Goal: Task Accomplishment & Management: Complete application form

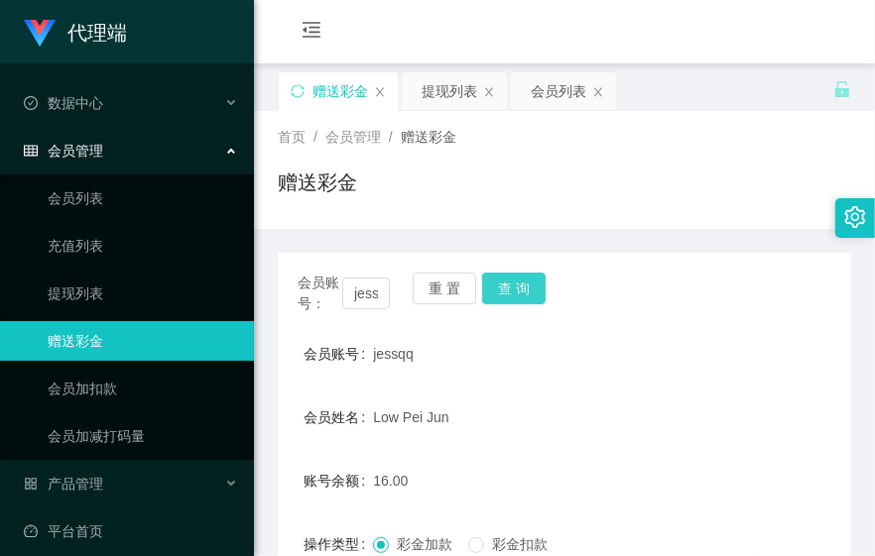
scroll to position [220, 0]
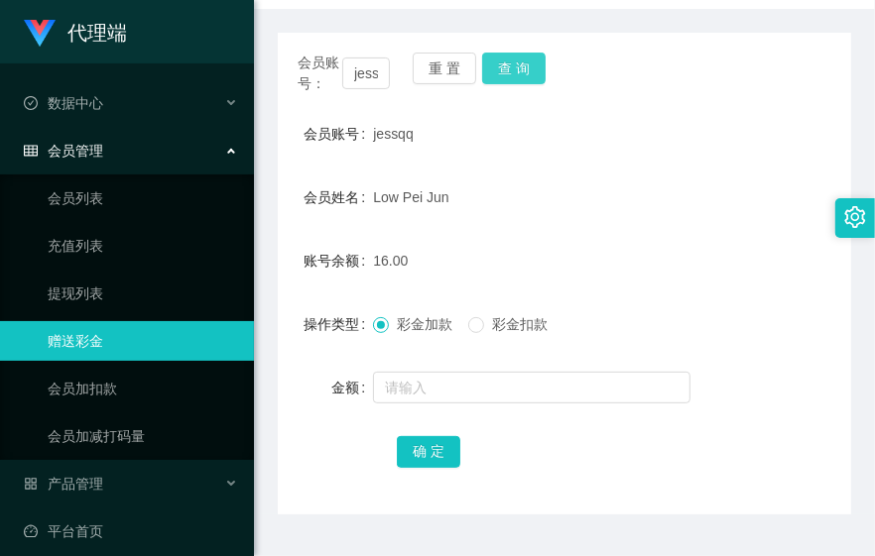
click at [517, 74] on button "查 询" at bounding box center [513, 69] width 63 height 32
click at [676, 300] on form "会员账号 jessqq 会员姓名 Low Pei Jun 账号余额 16.00 操作类型 彩金加款 彩金扣款 金额 确 定" at bounding box center [564, 292] width 573 height 357
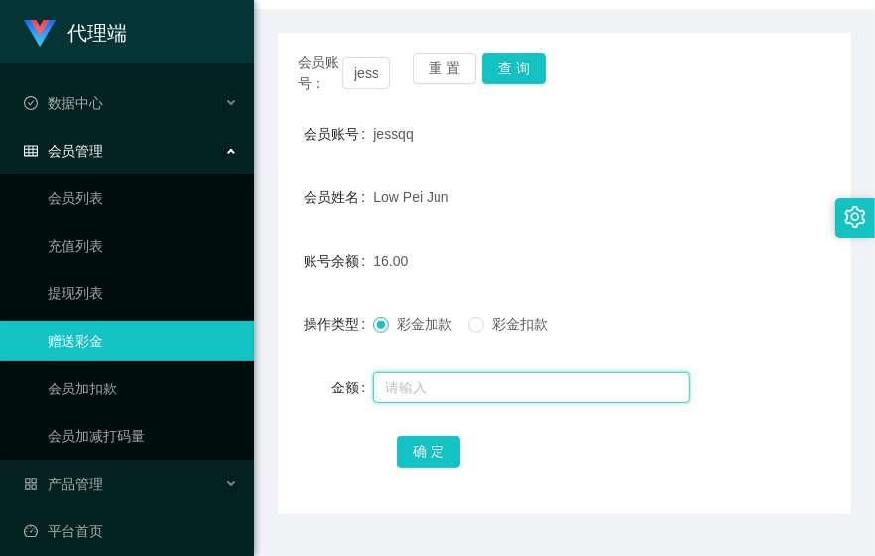
click at [432, 379] on input "text" at bounding box center [531, 388] width 317 height 32
type input "15"
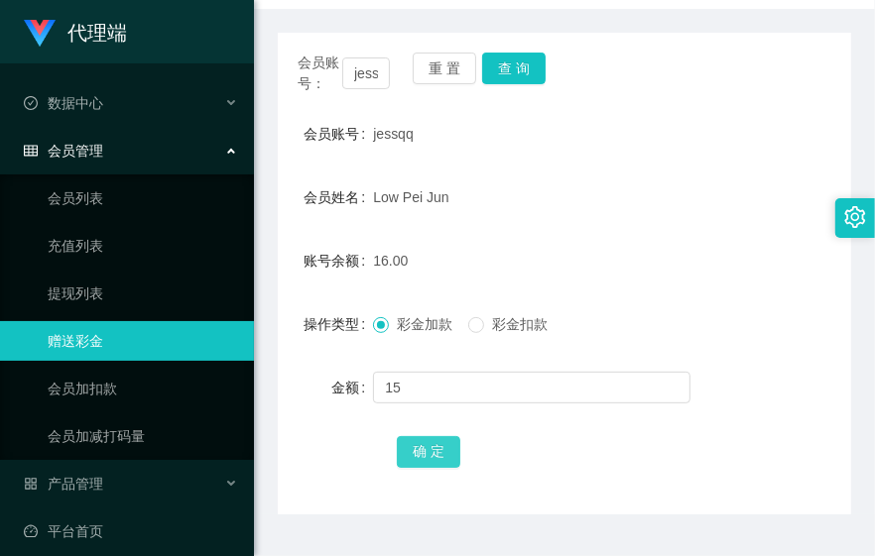
click at [428, 443] on button "确 定" at bounding box center [428, 452] width 63 height 32
click at [519, 53] on button "查 询" at bounding box center [513, 69] width 63 height 32
click at [668, 215] on div "Low Pei Jun" at bounding box center [540, 198] width 334 height 40
click at [814, 154] on form "会员账号 jessqq 会员姓名 Low Pei Jun 账号余额 31.00 操作类型 彩金加款 彩金扣款 金额 确 定" at bounding box center [564, 292] width 573 height 357
click at [521, 65] on button "查 询" at bounding box center [513, 69] width 63 height 32
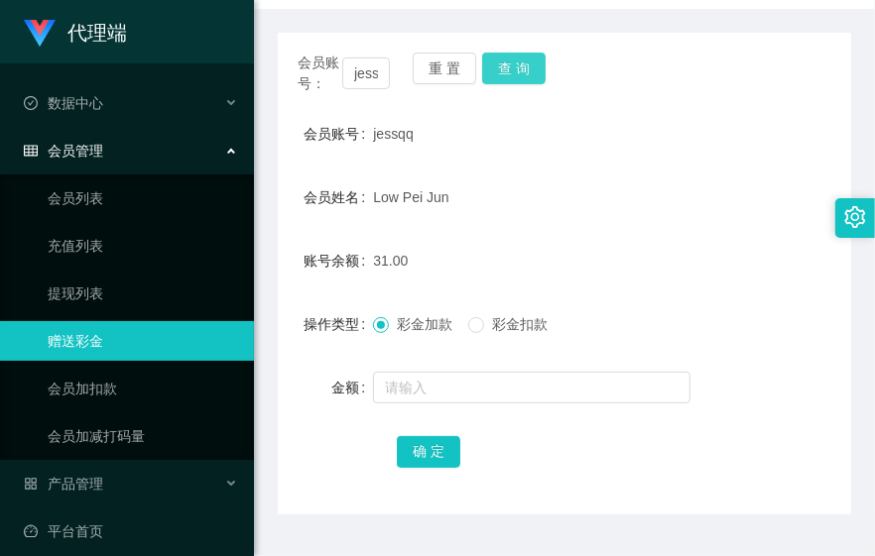
click at [503, 64] on button "查 询" at bounding box center [513, 69] width 63 height 32
click at [508, 67] on button "查 询" at bounding box center [513, 69] width 63 height 32
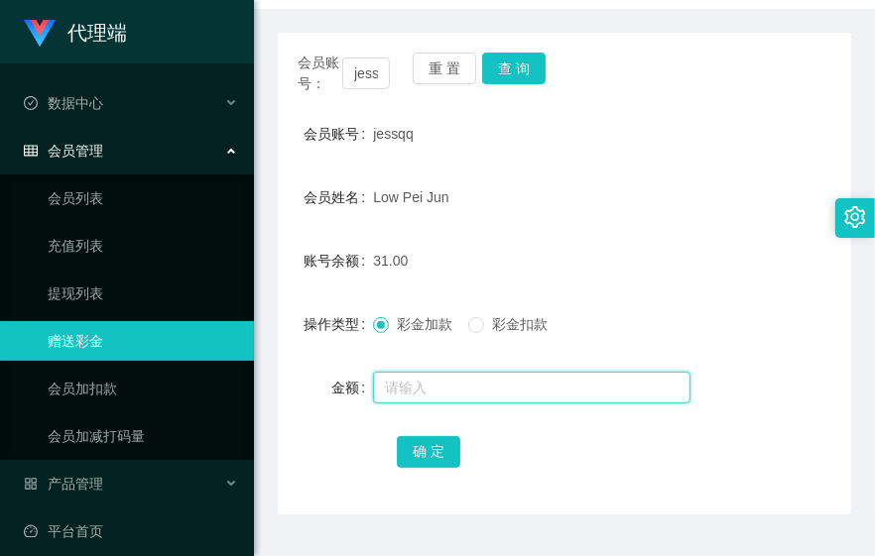
click at [440, 387] on input "text" at bounding box center [531, 388] width 317 height 32
type input "16"
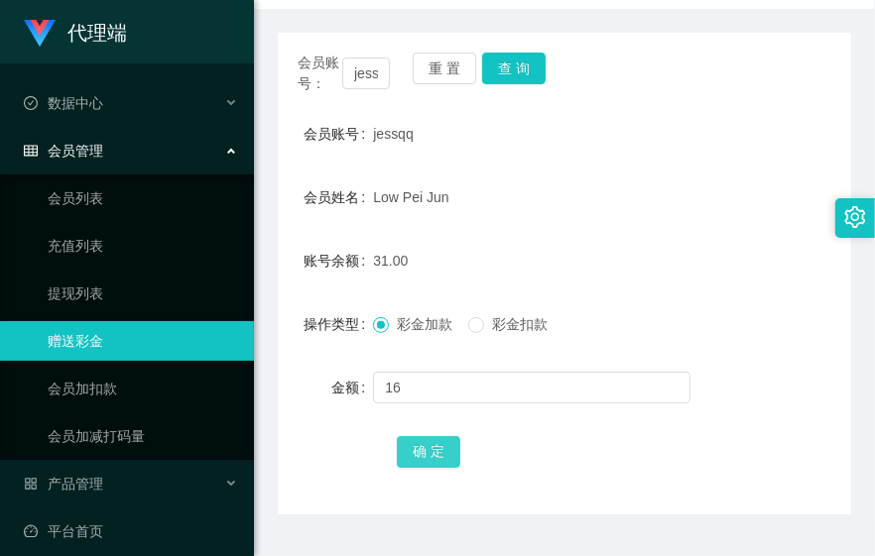
click at [413, 452] on button "确 定" at bounding box center [428, 452] width 63 height 32
click at [747, 245] on div "账号余额 47.00" at bounding box center [564, 261] width 573 height 40
click at [507, 73] on button "查 询" at bounding box center [513, 69] width 63 height 32
drag, startPoint x: 623, startPoint y: 180, endPoint x: 638, endPoint y: 182, distance: 15.0
click at [628, 181] on div "Low Pei Jun" at bounding box center [540, 198] width 334 height 40
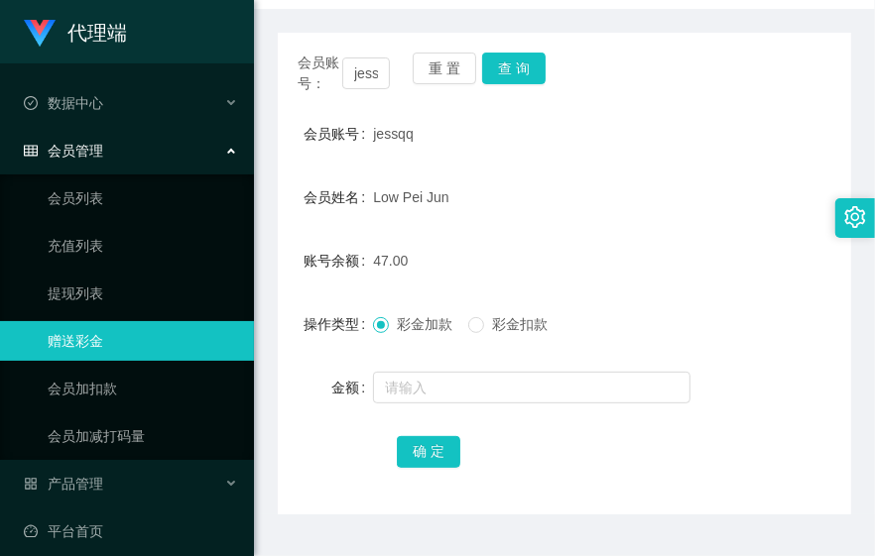
click at [700, 189] on div "会员姓名 Low Pei Jun" at bounding box center [564, 198] width 573 height 40
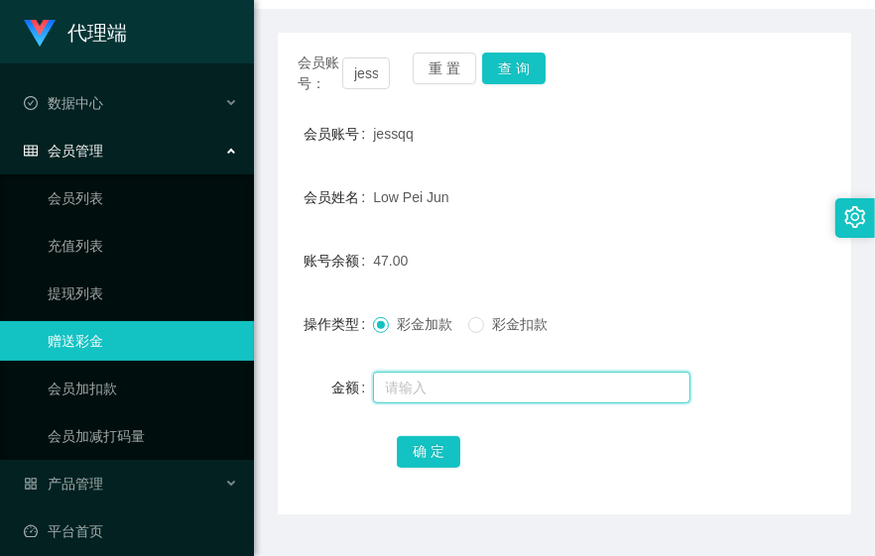
click at [431, 378] on input "text" at bounding box center [531, 388] width 317 height 32
type input "8"
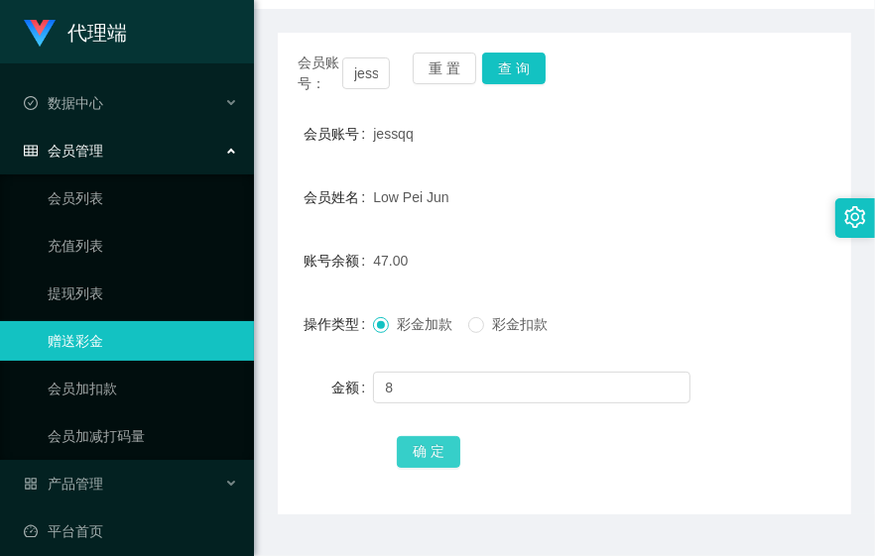
click at [413, 463] on button "确 定" at bounding box center [428, 452] width 63 height 32
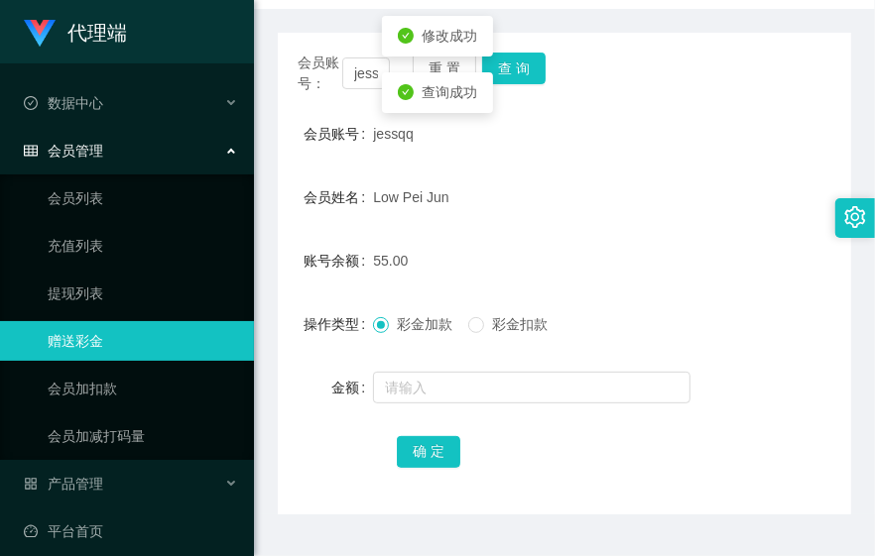
click at [530, 259] on div "55.00" at bounding box center [540, 261] width 334 height 40
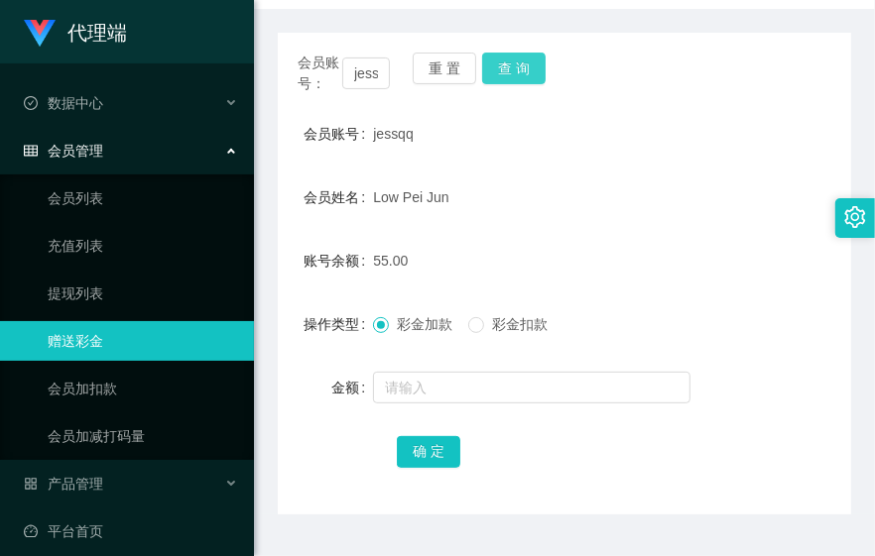
click at [528, 56] on button "查 询" at bounding box center [513, 69] width 63 height 32
click at [517, 57] on button "查 询" at bounding box center [513, 69] width 63 height 32
drag, startPoint x: 507, startPoint y: 52, endPoint x: 512, endPoint y: 81, distance: 30.2
click at [508, 61] on button "查 询" at bounding box center [513, 69] width 63 height 32
click at [512, 81] on button "查 询" at bounding box center [513, 69] width 63 height 32
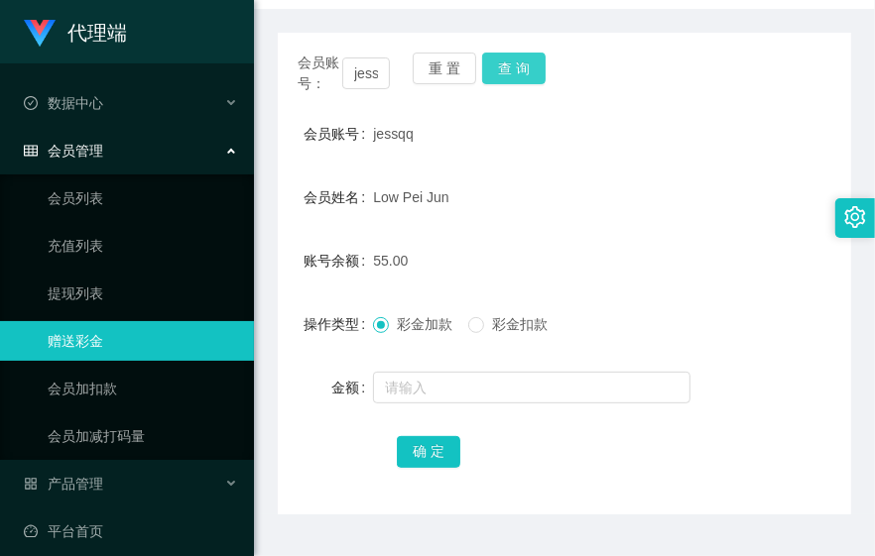
click at [497, 76] on button "查 询" at bounding box center [513, 69] width 63 height 32
click at [499, 71] on button "查 询" at bounding box center [513, 69] width 63 height 32
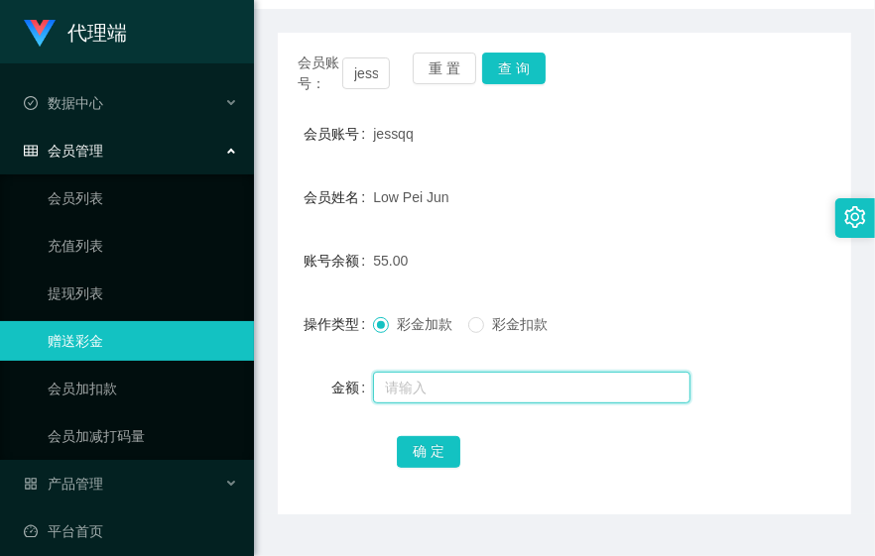
click at [422, 378] on input "text" at bounding box center [531, 388] width 317 height 32
type input "8"
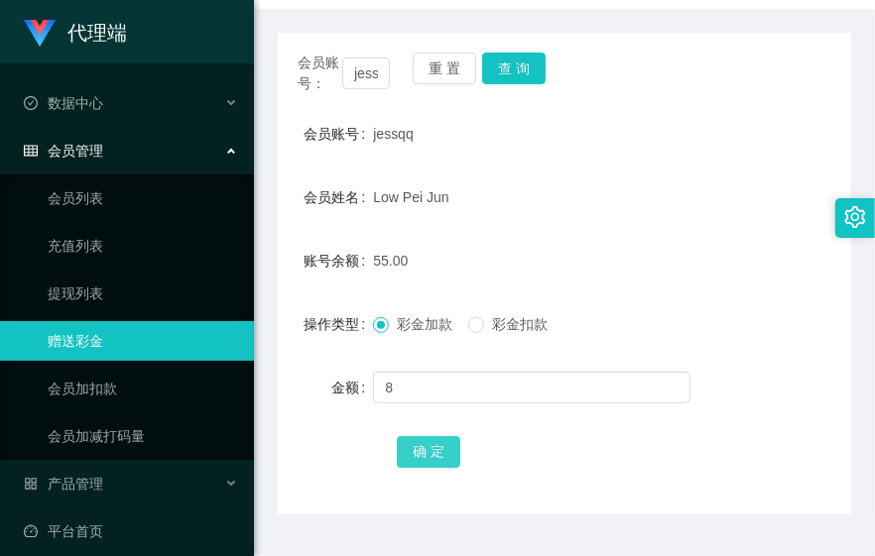
click at [429, 443] on button "确 定" at bounding box center [428, 452] width 63 height 32
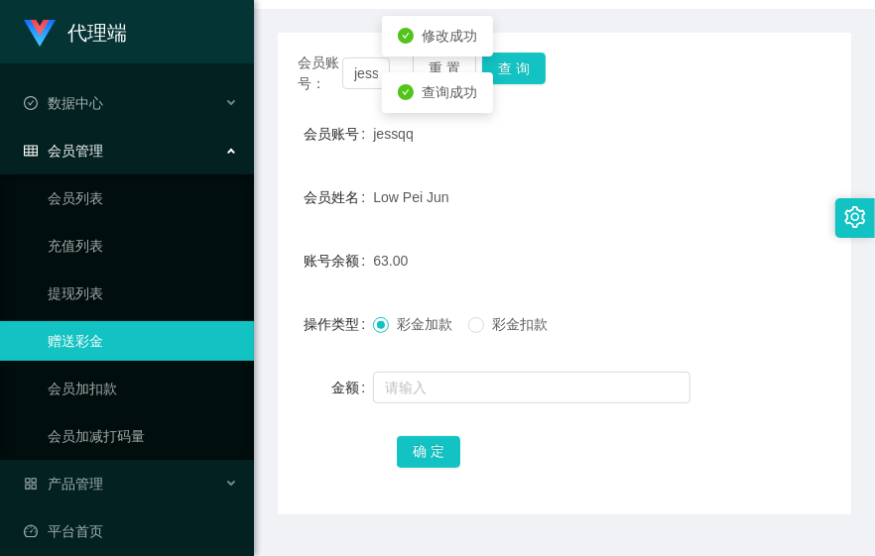
click at [562, 280] on div "63.00" at bounding box center [540, 261] width 334 height 40
click at [420, 189] on span "Low Pei Jun" at bounding box center [410, 197] width 75 height 16
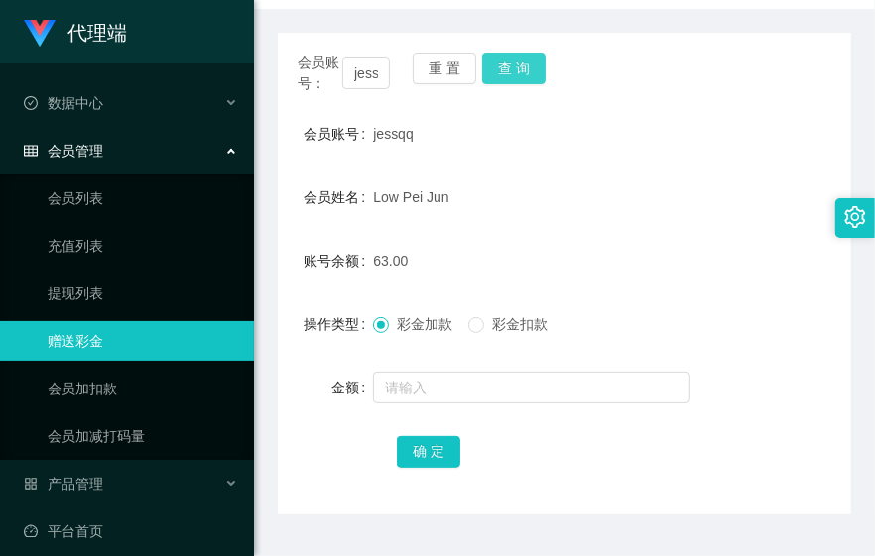
click at [523, 62] on button "查 询" at bounding box center [513, 69] width 63 height 32
click at [602, 216] on form "会员账号 jessqq 会员姓名 Low Pei Jun 账号余额 63.00 操作类型 彩金加款 彩金扣款 金额 确 定" at bounding box center [564, 292] width 573 height 357
click at [514, 66] on button "查 询" at bounding box center [513, 69] width 63 height 32
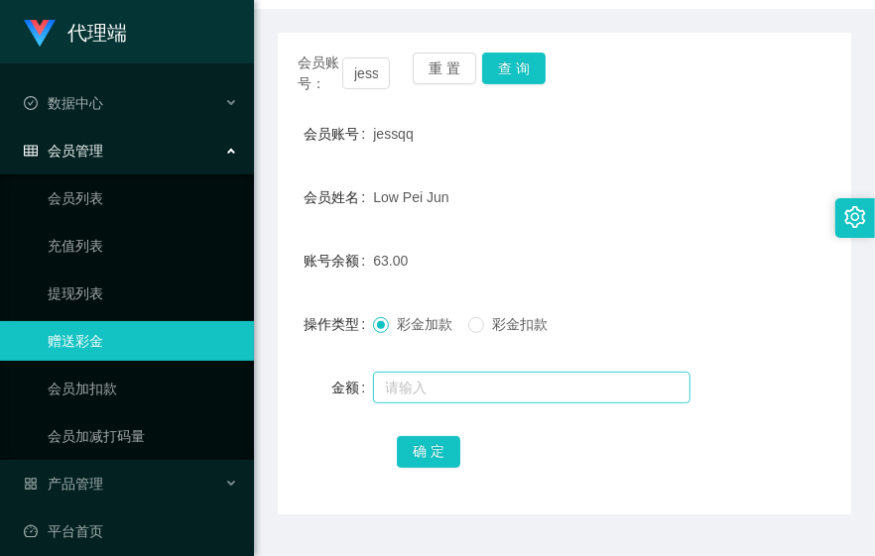
drag, startPoint x: 317, startPoint y: 398, endPoint x: 409, endPoint y: 391, distance: 91.5
click at [318, 398] on div "金额" at bounding box center [325, 388] width 95 height 40
click at [449, 379] on input "text" at bounding box center [531, 388] width 317 height 32
type input "8"
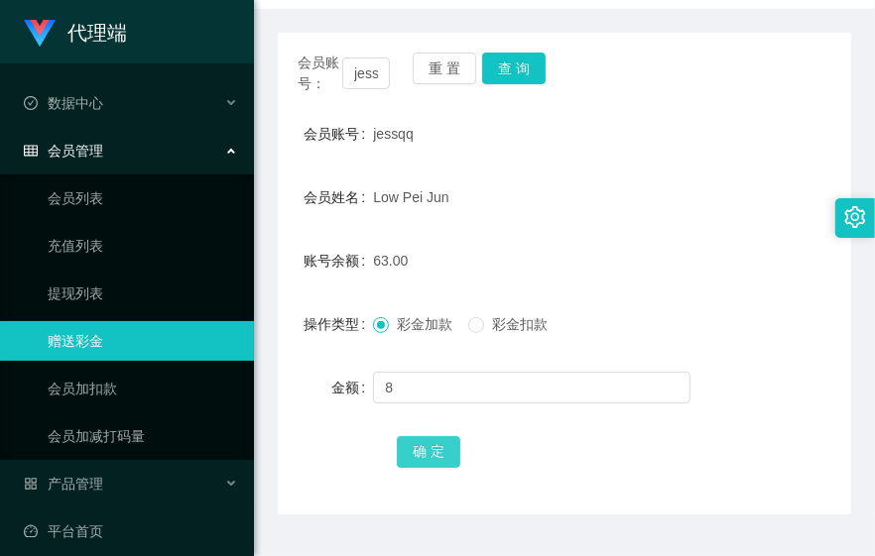
click at [438, 446] on button "确 定" at bounding box center [428, 452] width 63 height 32
drag, startPoint x: 358, startPoint y: 275, endPoint x: 487, endPoint y: 310, distance: 133.8
click at [361, 275] on div "账号余额" at bounding box center [325, 261] width 95 height 40
click at [501, 62] on button "查 询" at bounding box center [513, 69] width 63 height 32
click at [408, 179] on div "Low Pei Jun" at bounding box center [540, 198] width 334 height 40
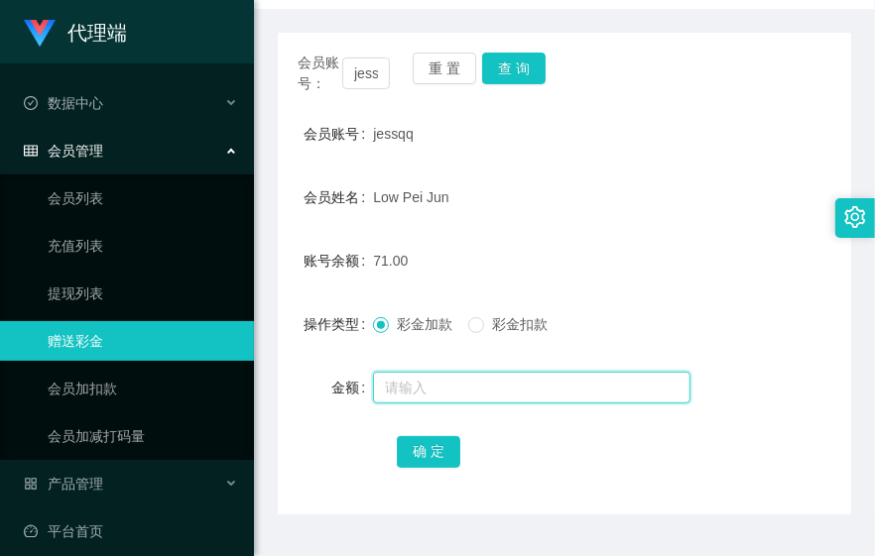
click at [459, 398] on input "text" at bounding box center [531, 388] width 317 height 32
type input "16"
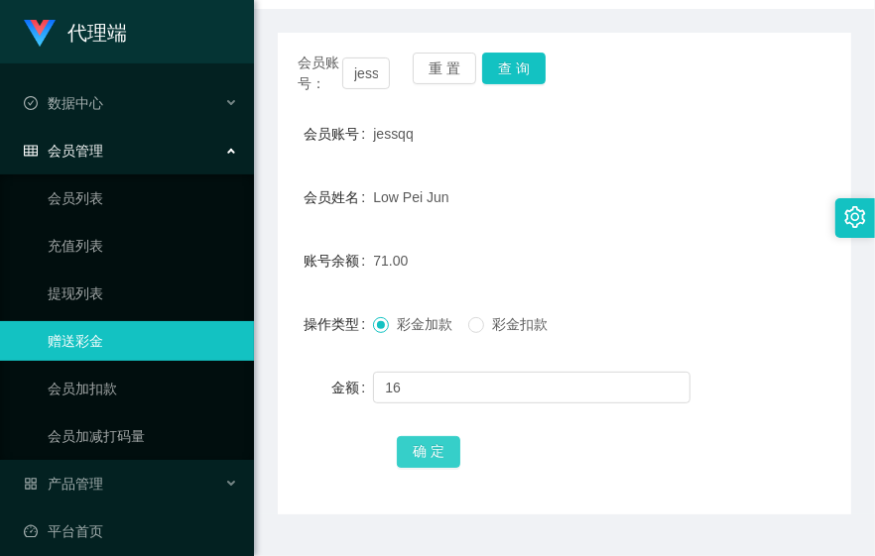
click at [424, 458] on button "确 定" at bounding box center [428, 452] width 63 height 32
click at [428, 152] on div "jessqq" at bounding box center [540, 134] width 334 height 40
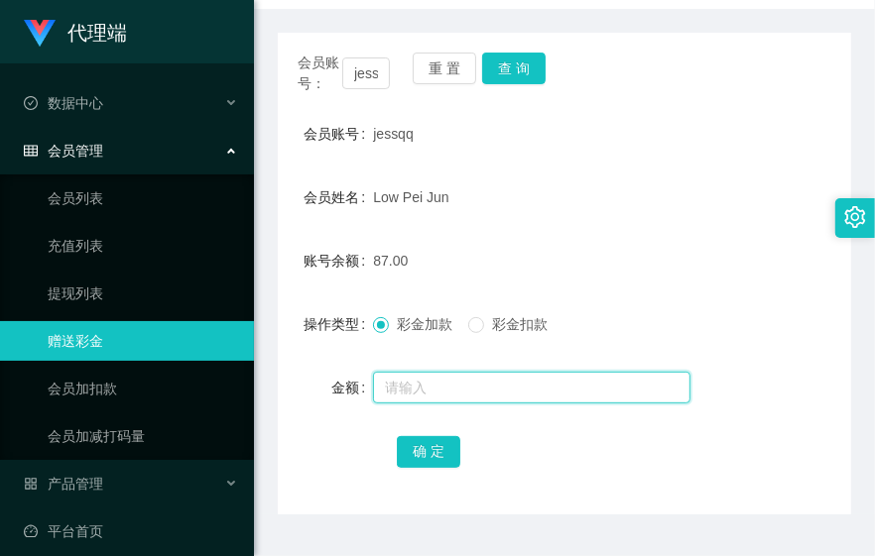
click at [453, 389] on input "text" at bounding box center [531, 388] width 317 height 32
type input "8"
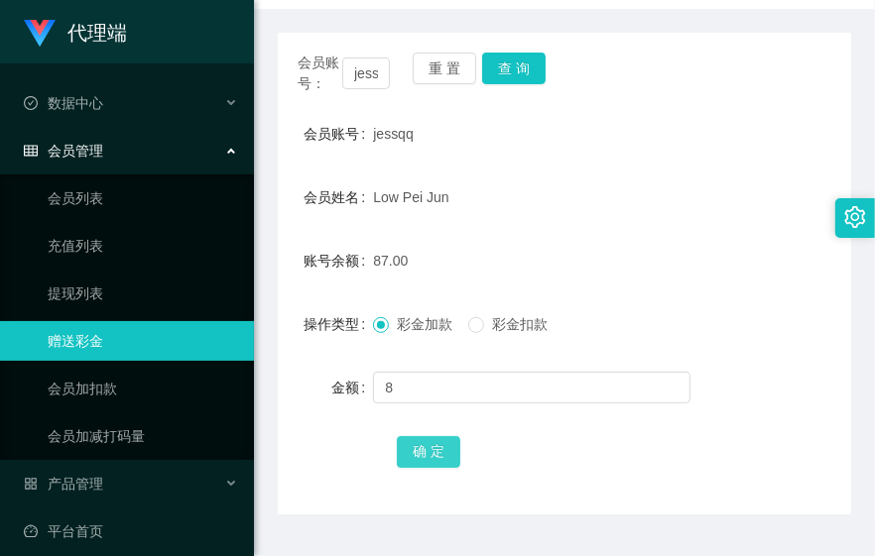
click at [423, 444] on button "确 定" at bounding box center [428, 452] width 63 height 32
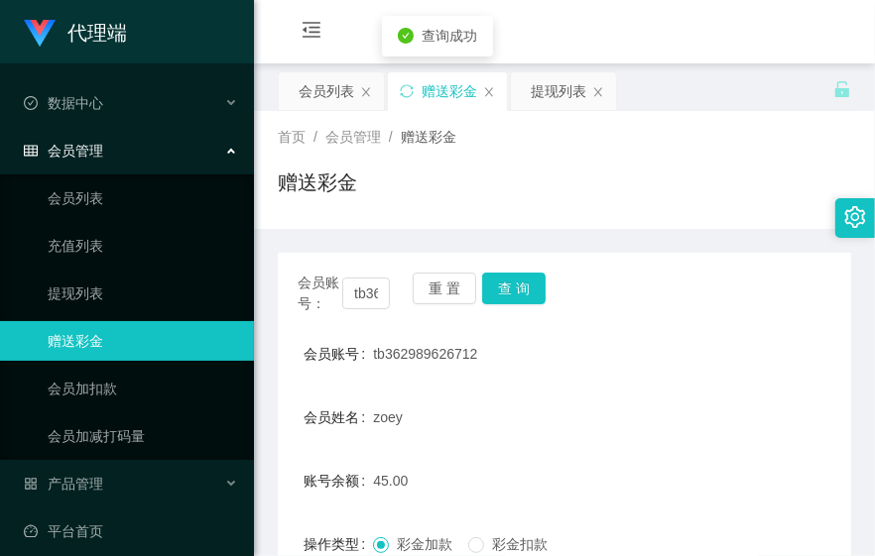
scroll to position [220, 0]
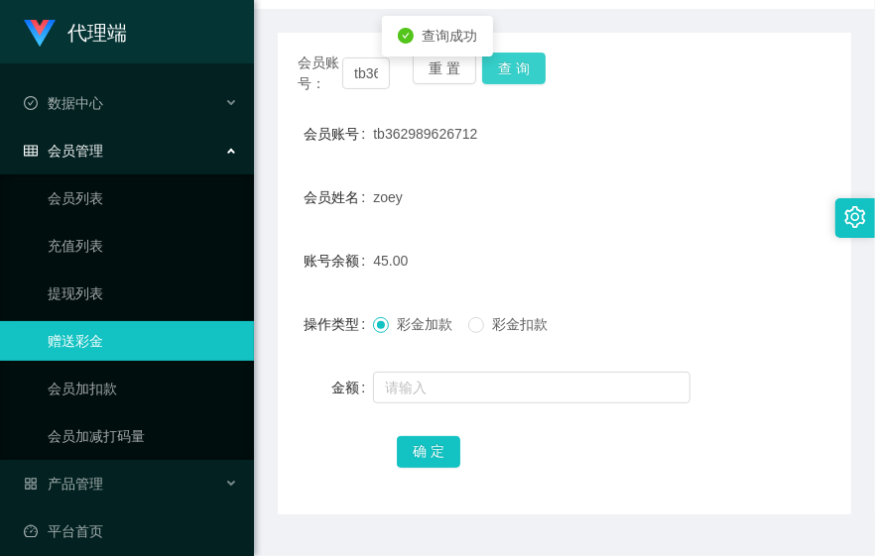
click at [503, 70] on button "查 询" at bounding box center [513, 69] width 63 height 32
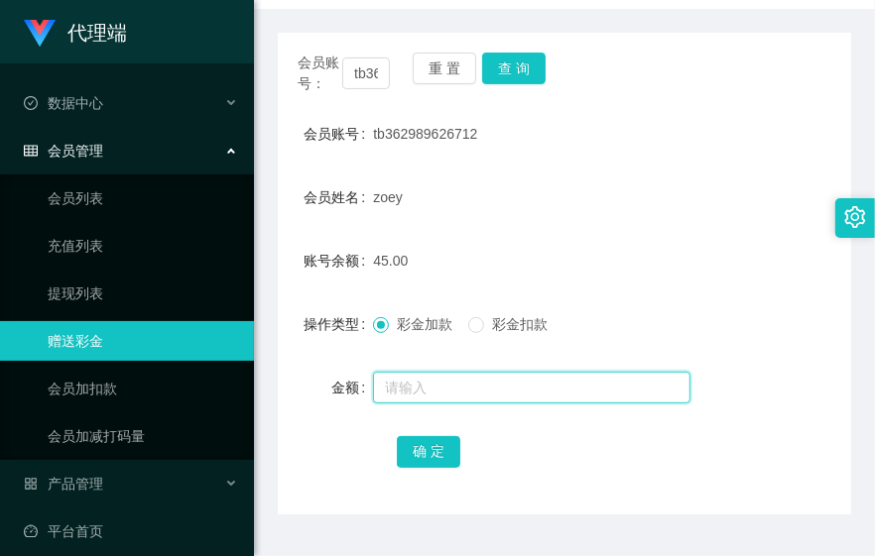
click at [422, 375] on input "text" at bounding box center [531, 388] width 317 height 32
type input "15"
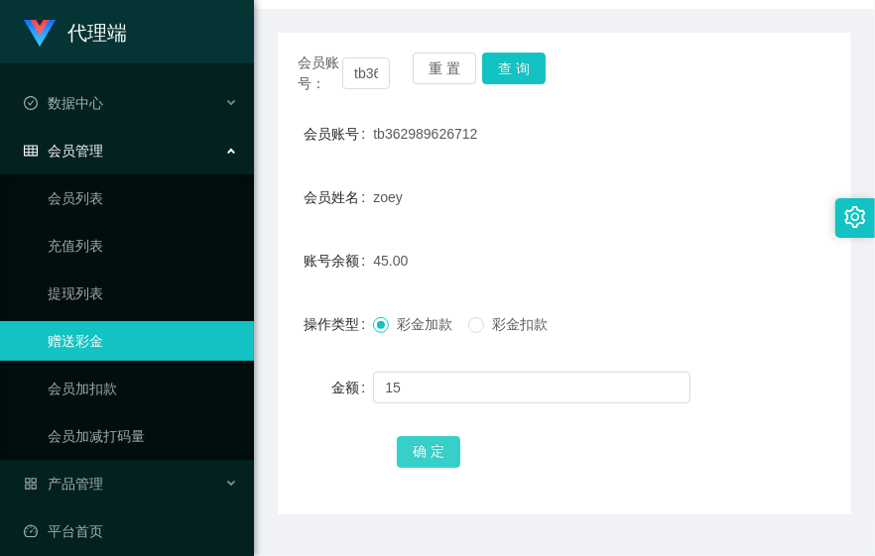
click at [413, 444] on button "确 定" at bounding box center [428, 452] width 63 height 32
click at [701, 173] on form "会员账号 tb362989626712 会员姓名 zoey 账号余额 60.00 操作类型 彩金加款 彩金扣款 金额 确 定" at bounding box center [564, 292] width 573 height 357
drag, startPoint x: 610, startPoint y: 260, endPoint x: 617, endPoint y: 216, distance: 44.2
click at [610, 260] on div "60.00" at bounding box center [540, 261] width 334 height 40
drag, startPoint x: 631, startPoint y: 193, endPoint x: 610, endPoint y: 199, distance: 21.7
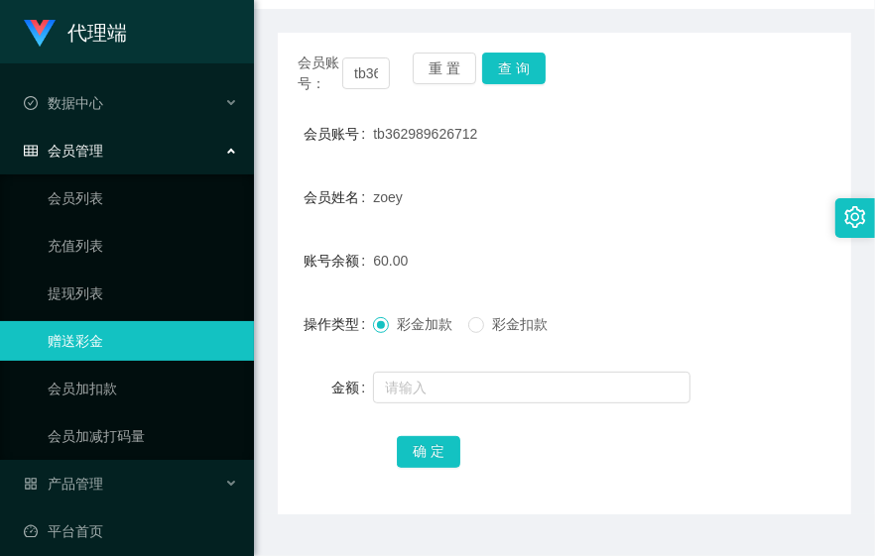
click at [631, 193] on div "zoey" at bounding box center [540, 198] width 334 height 40
drag, startPoint x: 657, startPoint y: 173, endPoint x: 677, endPoint y: 143, distance: 36.3
click at [657, 173] on form "会员账号 tb362989626712 会员姓名 zoey 账号余额 60.00 操作类型 彩金加款 彩金扣款 金额 确 定" at bounding box center [564, 292] width 573 height 357
drag, startPoint x: 667, startPoint y: 305, endPoint x: 714, endPoint y: 252, distance: 71.0
click at [667, 305] on div "彩金加款 彩金扣款" at bounding box center [540, 324] width 334 height 40
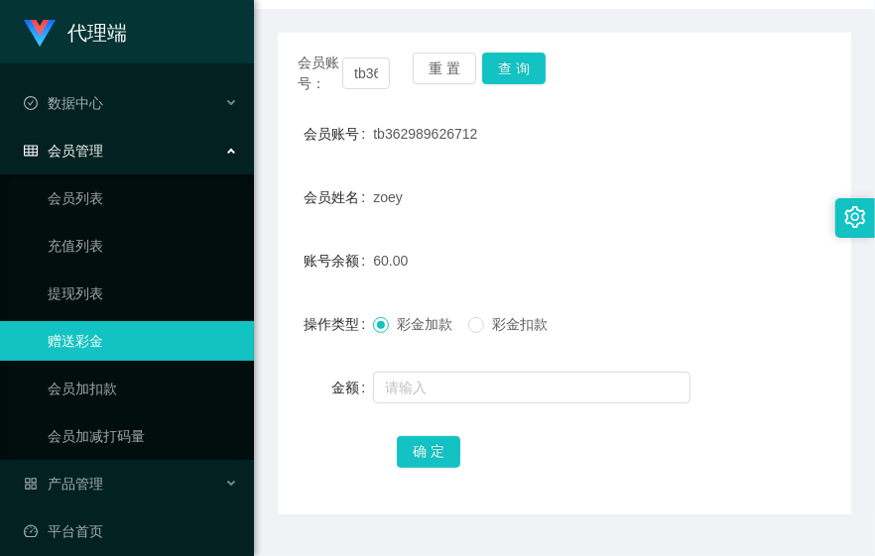
click at [701, 272] on div "账号余额 60.00" at bounding box center [564, 261] width 573 height 40
drag, startPoint x: 790, startPoint y: 305, endPoint x: 811, endPoint y: 328, distance: 30.9
click at [790, 308] on div "操作类型 彩金加款 彩金扣款" at bounding box center [564, 324] width 573 height 40
click at [656, 343] on div "彩金加款 彩金扣款" at bounding box center [540, 324] width 334 height 40
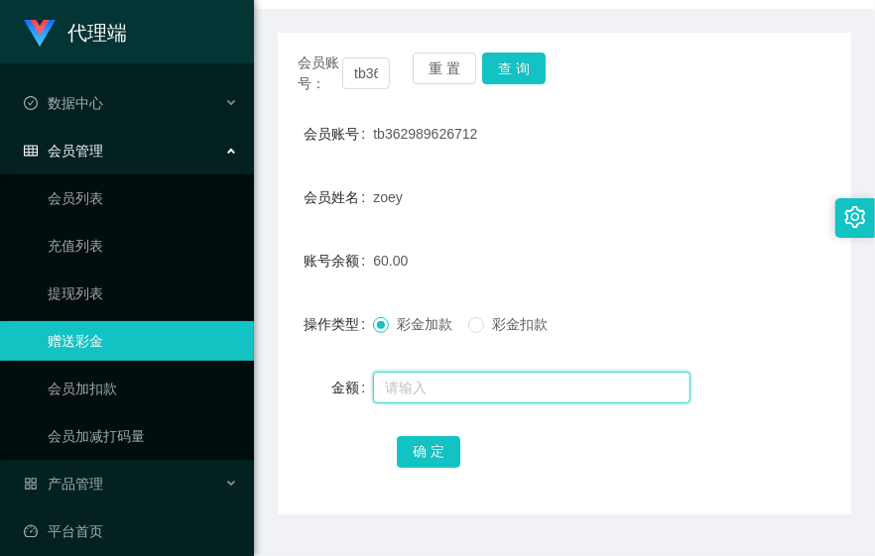
click at [448, 393] on input "text" at bounding box center [531, 388] width 317 height 32
type input "8"
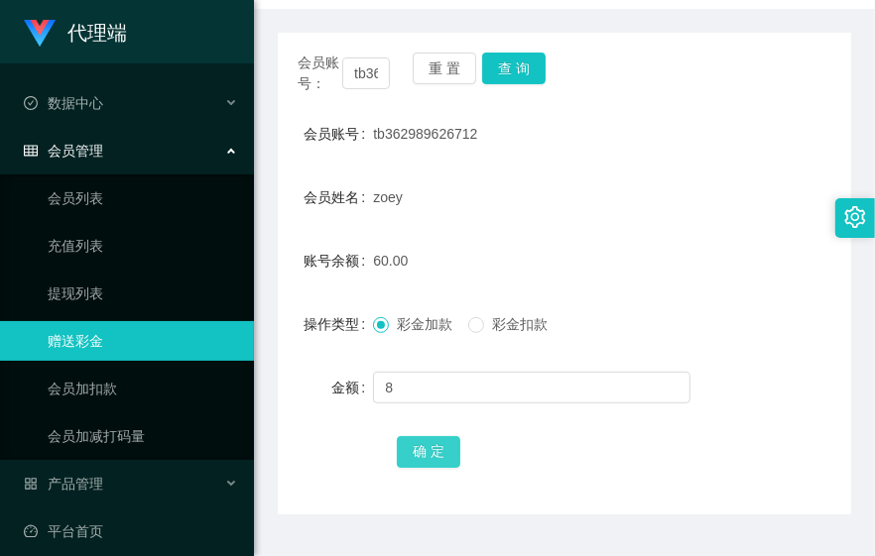
click at [448, 453] on button "确 定" at bounding box center [428, 452] width 63 height 32
drag, startPoint x: 571, startPoint y: 214, endPoint x: 460, endPoint y: 142, distance: 132.6
click at [572, 214] on div "zoey" at bounding box center [540, 198] width 334 height 40
click at [519, 76] on button "查 询" at bounding box center [513, 69] width 63 height 32
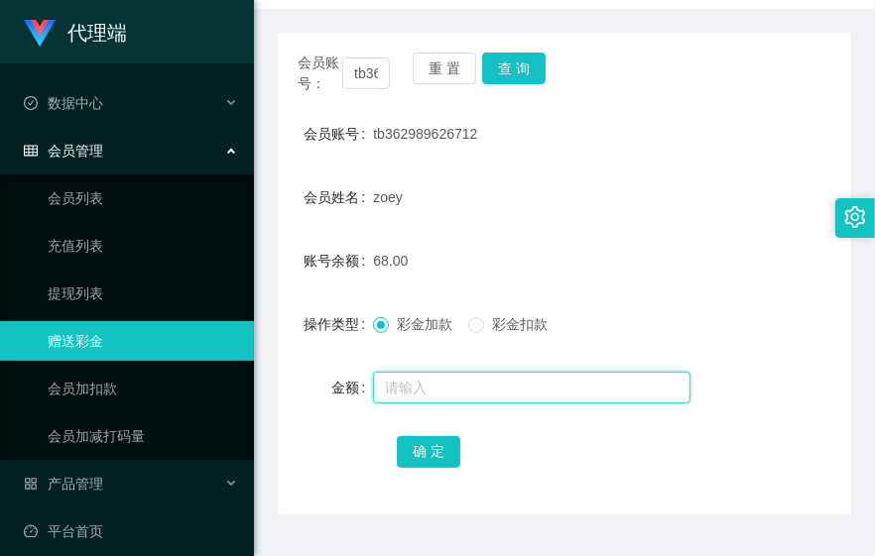
click at [448, 382] on input "text" at bounding box center [531, 388] width 317 height 32
type input "1"
type input "8"
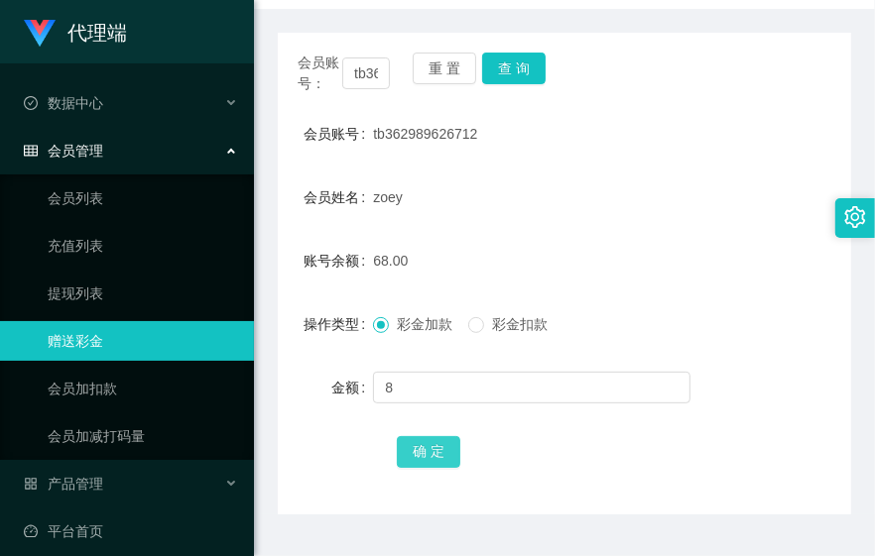
click at [423, 454] on button "确 定" at bounding box center [428, 452] width 63 height 32
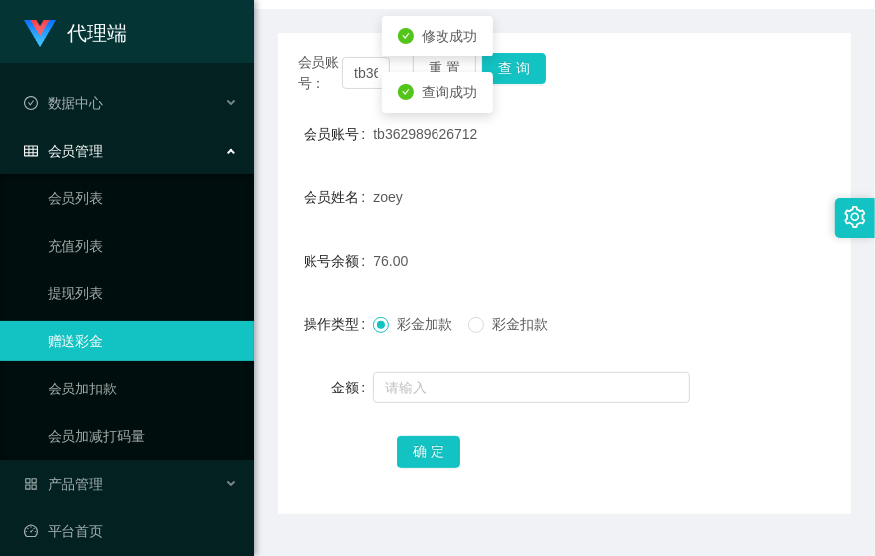
click at [622, 292] on form "会员账号 tb362989626712 会员姓名 zoey 账号余额 76.00 操作类型 彩金加款 彩金扣款 金额 确 定" at bounding box center [564, 292] width 573 height 357
click at [627, 162] on form "会员账号 tb362989626712 会员姓名 zoey 账号余额 76.00 操作类型 彩金加款 彩金扣款 金额 确 定" at bounding box center [564, 292] width 573 height 357
click at [536, 84] on div "会员账号： tb362989626712 重 置 查 询" at bounding box center [564, 74] width 573 height 42
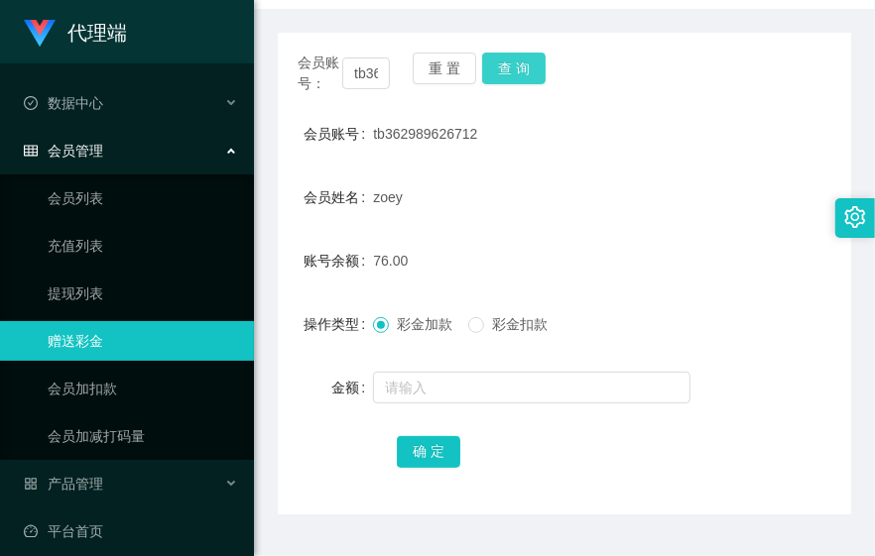
click at [530, 56] on button "查 询" at bounding box center [513, 69] width 63 height 32
click at [652, 216] on form "会员账号 tb362989626712 会员姓名 zoey 账号余额 76.00 操作类型 彩金加款 彩金扣款 金额 确 定" at bounding box center [564, 292] width 573 height 357
click at [518, 60] on button "查 询" at bounding box center [513, 69] width 63 height 32
click at [652, 244] on div "76.00" at bounding box center [540, 261] width 334 height 40
click at [665, 222] on form "会员账号 tb362989626712 会员姓名 zoey 账号余额 76.00 操作类型 彩金加款 彩金扣款 金额 确 定" at bounding box center [564, 292] width 573 height 357
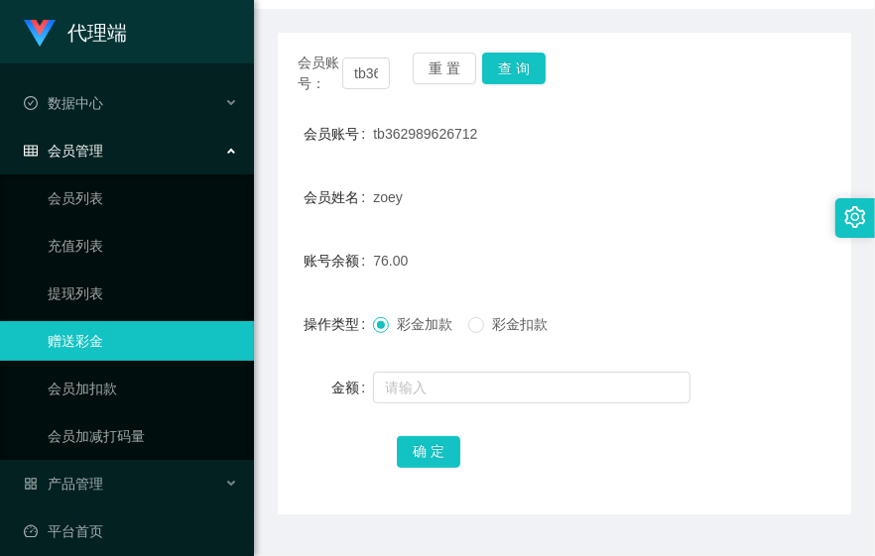
click at [739, 304] on div "操作类型 彩金加款 彩金扣款" at bounding box center [564, 324] width 573 height 40
click at [523, 81] on button "查 询" at bounding box center [513, 69] width 63 height 32
click at [731, 246] on div "账号余额 76.00" at bounding box center [564, 261] width 573 height 40
drag, startPoint x: 623, startPoint y: 235, endPoint x: 555, endPoint y: 181, distance: 86.1
click at [623, 235] on form "会员账号 tb362989626712 会员姓名 zoey 账号余额 76.00 操作类型 彩金加款 彩金扣款 金额 确 定" at bounding box center [564, 292] width 573 height 357
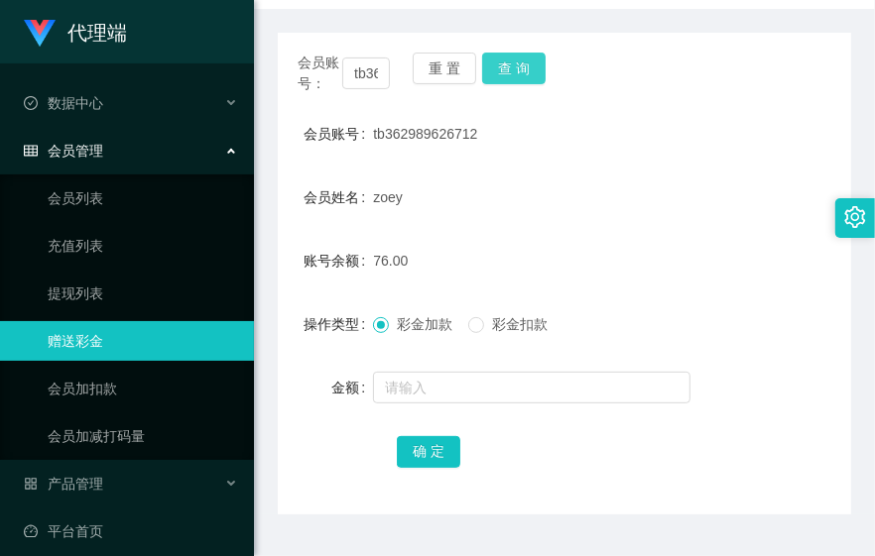
click at [519, 70] on button "查 询" at bounding box center [513, 69] width 63 height 32
drag, startPoint x: 700, startPoint y: 199, endPoint x: 765, endPoint y: 120, distance: 102.2
click at [700, 199] on div "会员姓名 [PERSON_NAME]" at bounding box center [564, 198] width 573 height 40
drag, startPoint x: 569, startPoint y: 269, endPoint x: 440, endPoint y: 141, distance: 181.6
click at [563, 268] on div "76.00" at bounding box center [540, 261] width 334 height 40
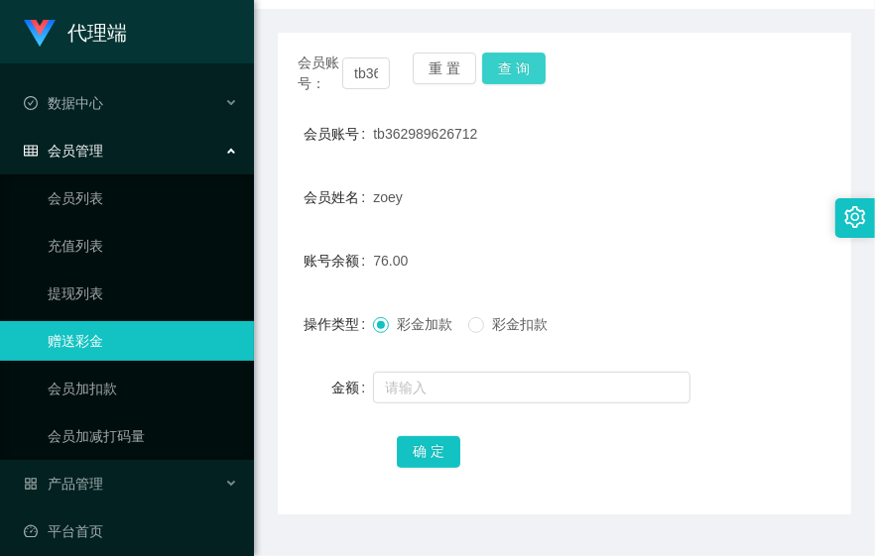
click at [499, 66] on button "查 询" at bounding box center [513, 69] width 63 height 32
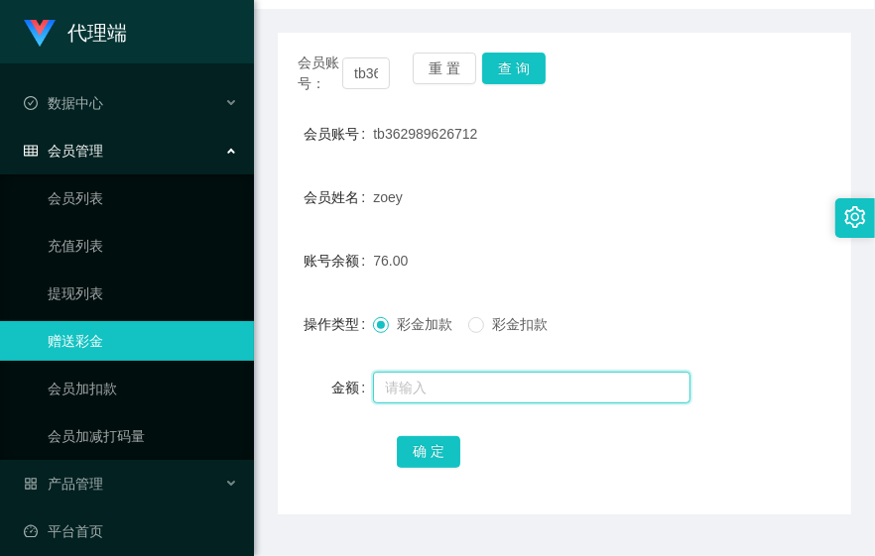
click at [476, 392] on input "text" at bounding box center [531, 388] width 317 height 32
type input "8"
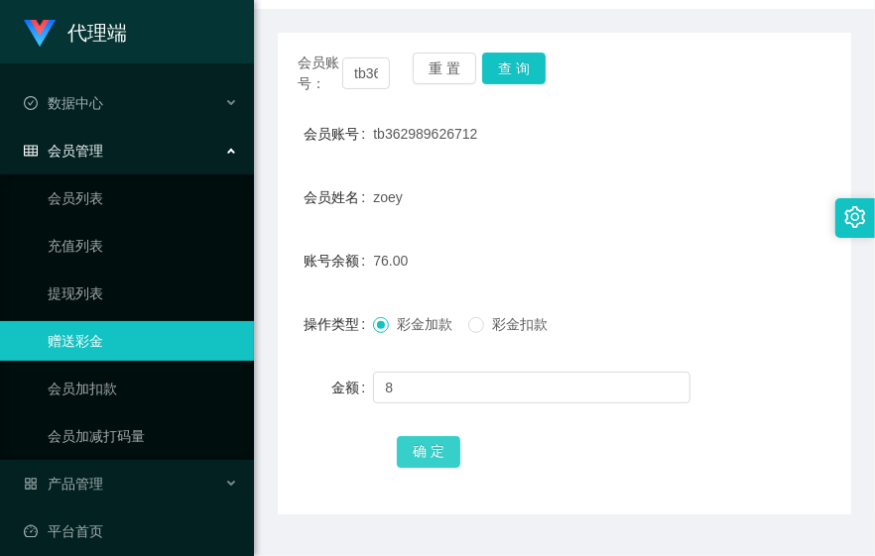
click at [433, 446] on button "确 定" at bounding box center [428, 452] width 63 height 32
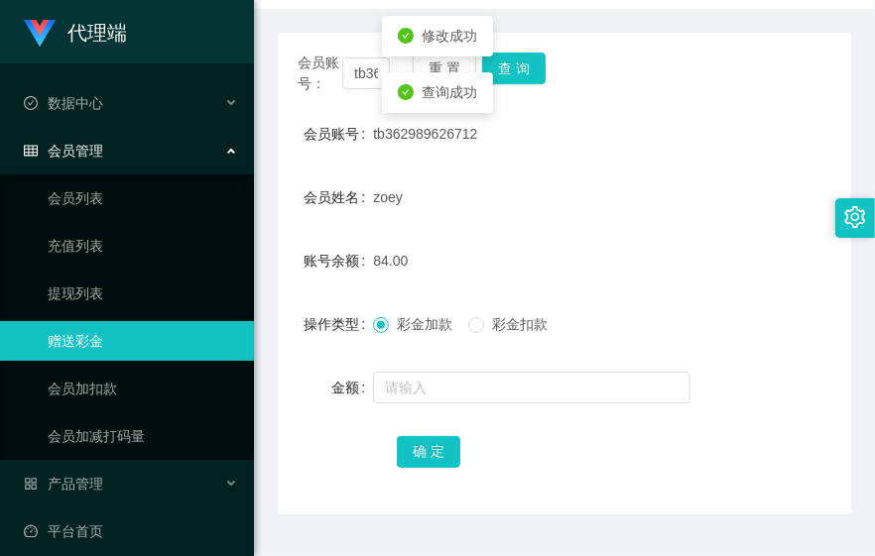
click at [689, 155] on form "会员账号 tb362989626712 会员姓名 zoey 账号余额 84.00 操作类型 彩金加款 彩金扣款 金额 确 定" at bounding box center [564, 292] width 573 height 357
click at [687, 152] on form "会员账号 tb362989626712 会员姓名 zoey 账号余额 84.00 操作类型 彩金加款 彩金扣款 金额 确 定" at bounding box center [564, 292] width 573 height 357
drag, startPoint x: 687, startPoint y: 152, endPoint x: 531, endPoint y: 62, distance: 180.3
click at [531, 62] on button "查 询" at bounding box center [513, 69] width 63 height 32
click at [555, 195] on div "zoey" at bounding box center [540, 198] width 334 height 40
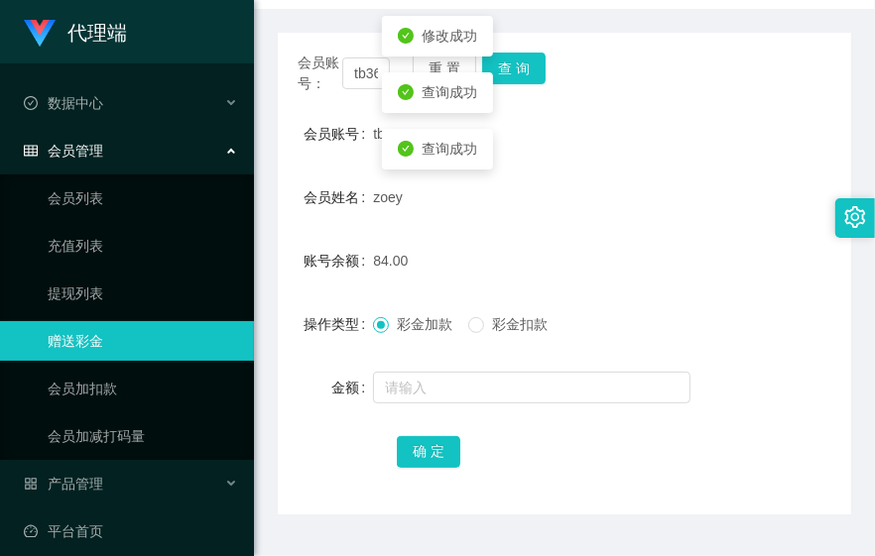
click at [480, 221] on form "会员账号 tb362989626712 会员姓名 zoey 账号余额 84.00 操作类型 彩金加款 彩金扣款 金额 确 定" at bounding box center [564, 292] width 573 height 357
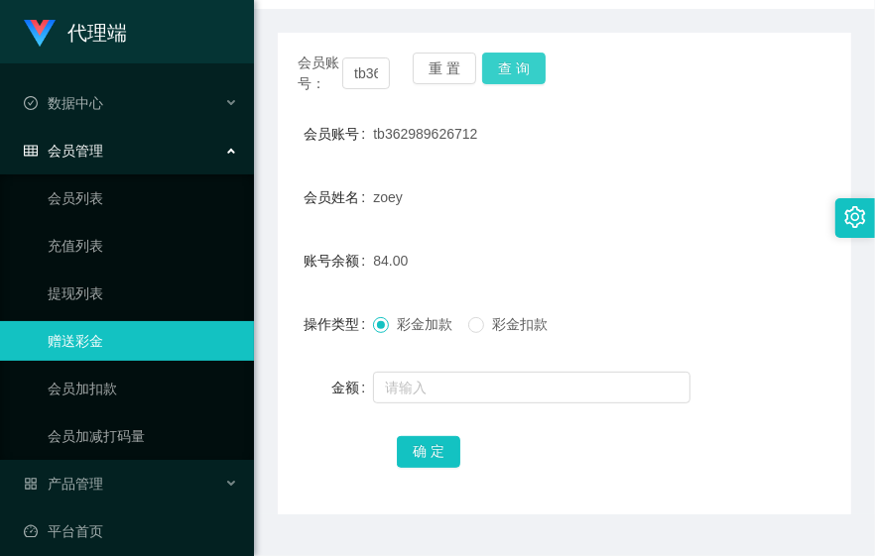
click at [522, 62] on button "查 询" at bounding box center [513, 69] width 63 height 32
drag, startPoint x: 628, startPoint y: 226, endPoint x: 502, endPoint y: 136, distance: 154.9
click at [628, 225] on form "会员账号 tb362989626712 会员姓名 zoey 账号余额 84.00 操作类型 彩金加款 彩金扣款 金额 确 定" at bounding box center [564, 292] width 573 height 357
click at [513, 73] on button "查 询" at bounding box center [513, 69] width 63 height 32
click at [678, 261] on div "84.00" at bounding box center [540, 261] width 334 height 40
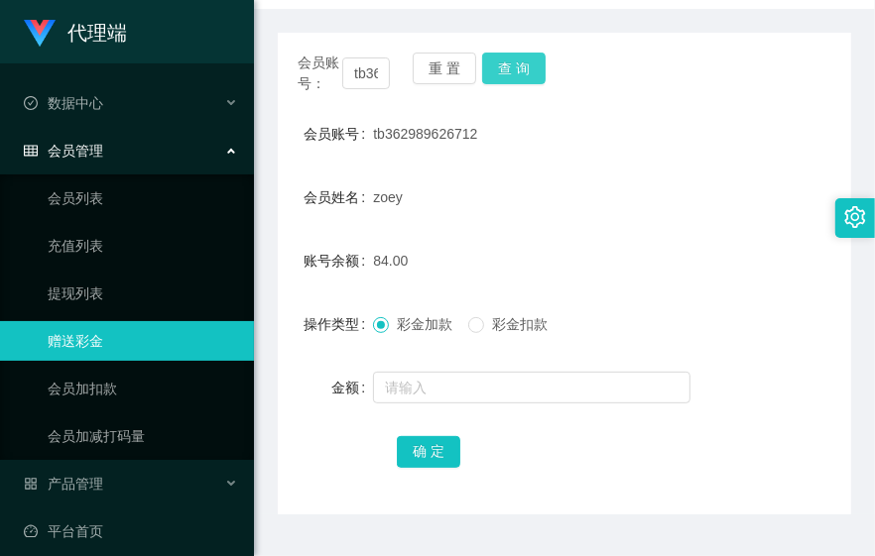
click at [500, 61] on button "查 询" at bounding box center [513, 69] width 63 height 32
click at [643, 143] on div "tb362989626712" at bounding box center [540, 134] width 334 height 40
drag, startPoint x: 409, startPoint y: 321, endPoint x: 479, endPoint y: 182, distance: 155.7
click at [408, 317] on span "彩金加款" at bounding box center [424, 324] width 71 height 16
click at [514, 65] on button "查 询" at bounding box center [513, 69] width 63 height 32
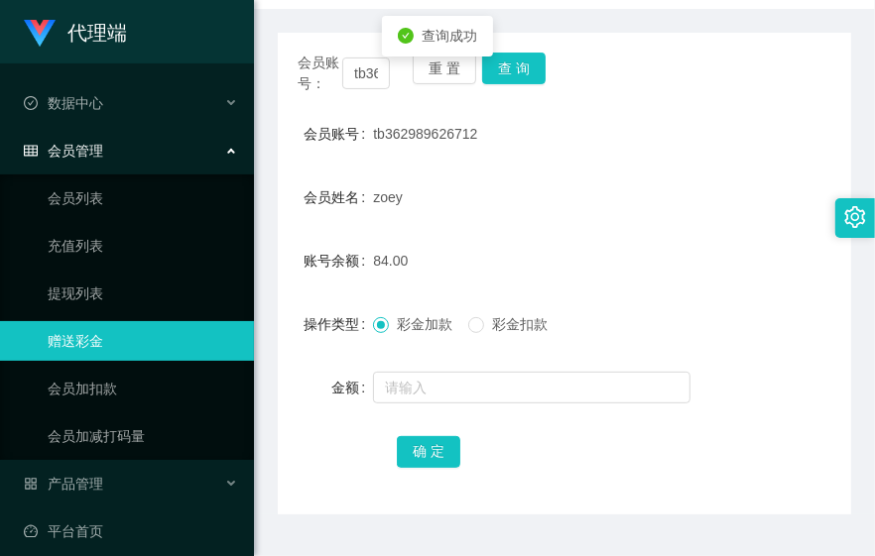
click at [576, 185] on div "zoey" at bounding box center [540, 198] width 334 height 40
click at [543, 210] on div "zoey" at bounding box center [540, 198] width 334 height 40
click at [517, 60] on button "查 询" at bounding box center [513, 69] width 63 height 32
click at [522, 63] on button "查 询" at bounding box center [513, 69] width 63 height 32
drag, startPoint x: 619, startPoint y: 317, endPoint x: 506, endPoint y: 122, distance: 225.7
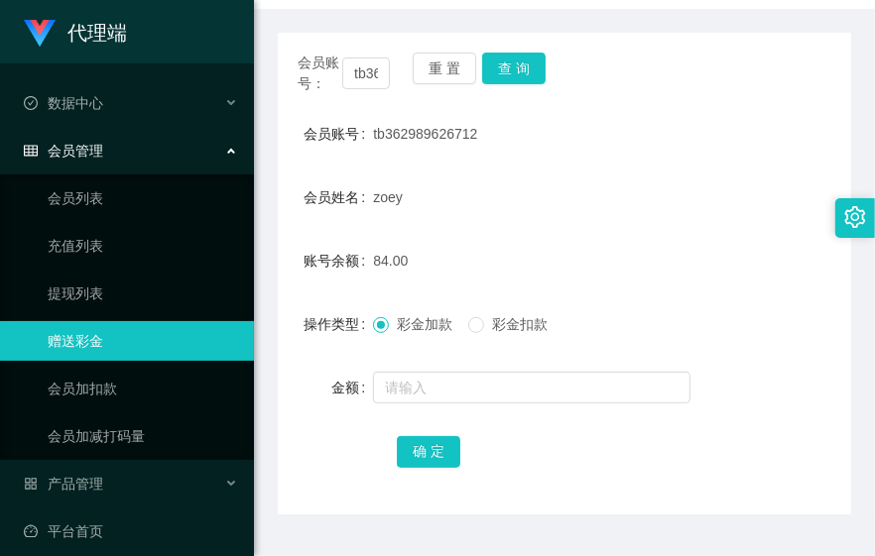
click at [619, 311] on div "彩金加款 彩金扣款" at bounding box center [540, 324] width 334 height 40
click at [517, 66] on button "查 询" at bounding box center [513, 69] width 63 height 32
drag, startPoint x: 685, startPoint y: 149, endPoint x: 521, endPoint y: 73, distance: 181.1
click at [681, 149] on div "tb362989626712" at bounding box center [540, 134] width 334 height 40
click at [528, 72] on button "查 询" at bounding box center [513, 69] width 63 height 32
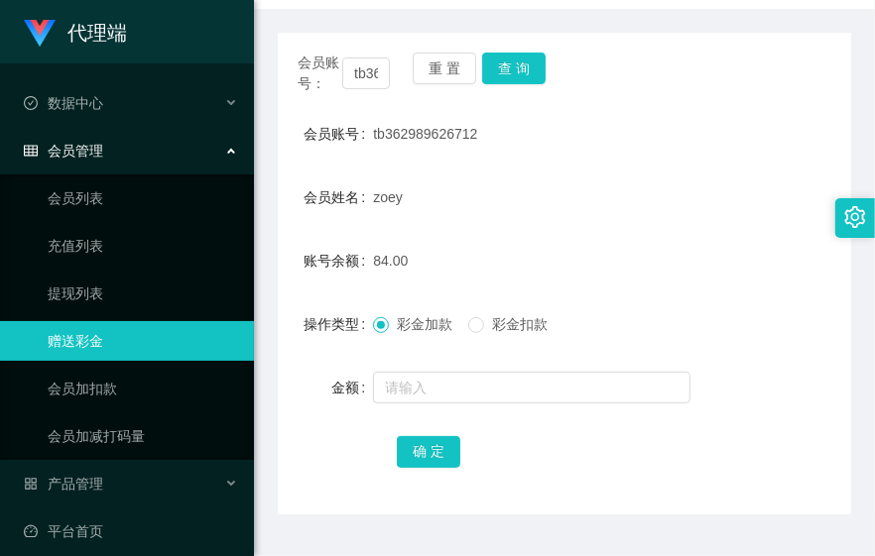
click at [665, 333] on div "彩金加款 彩金扣款" at bounding box center [540, 324] width 334 height 40
click at [526, 79] on button "查 询" at bounding box center [513, 69] width 63 height 32
click at [688, 245] on div "84.00" at bounding box center [540, 261] width 334 height 40
click at [522, 77] on button "查 询" at bounding box center [513, 69] width 63 height 32
click at [506, 69] on button "查 询" at bounding box center [513, 69] width 63 height 32
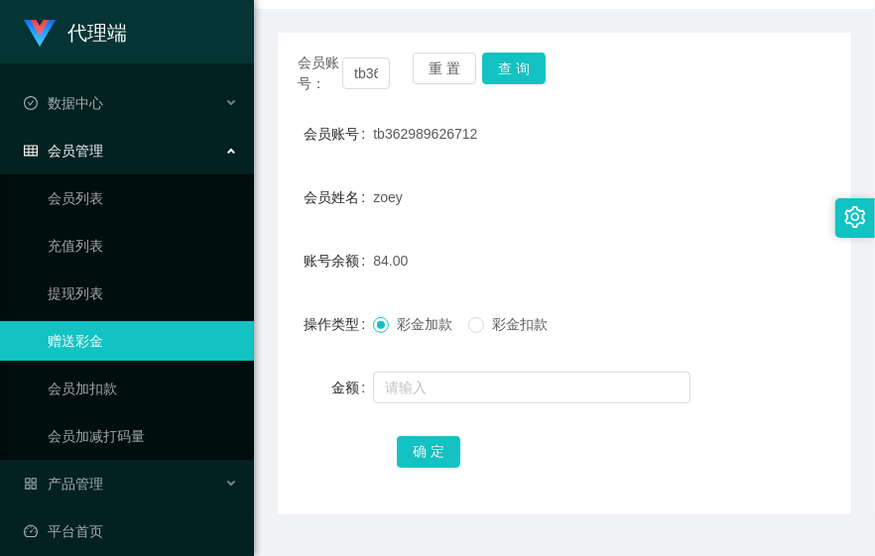
drag, startPoint x: 700, startPoint y: 224, endPoint x: 675, endPoint y: 211, distance: 27.9
click at [697, 222] on form "会员账号 tb362989626712 会员姓名 zoey 账号余额 84.00 操作类型 彩金加款 彩金扣款 金额 确 定" at bounding box center [564, 292] width 573 height 357
click at [524, 74] on button "查 询" at bounding box center [513, 69] width 63 height 32
drag, startPoint x: 722, startPoint y: 210, endPoint x: 575, endPoint y: 154, distance: 157.3
click at [721, 210] on div "会员姓名 [PERSON_NAME]" at bounding box center [564, 198] width 573 height 40
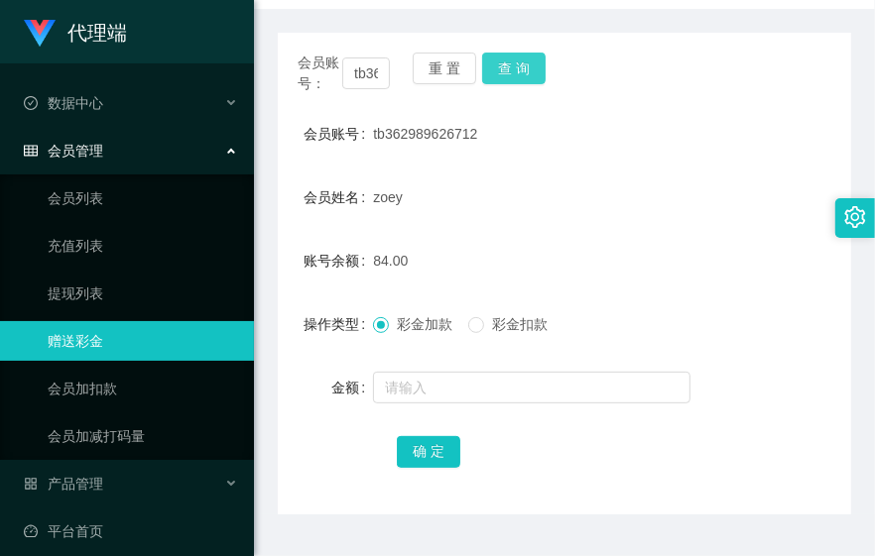
click at [521, 60] on button "查 询" at bounding box center [513, 69] width 63 height 32
click at [708, 243] on div "账号余额 84.00" at bounding box center [564, 261] width 573 height 40
drag, startPoint x: 660, startPoint y: 245, endPoint x: 655, endPoint y: 201, distance: 43.9
click at [660, 245] on div "84.00" at bounding box center [540, 261] width 334 height 40
click at [511, 57] on button "查 询" at bounding box center [513, 69] width 63 height 32
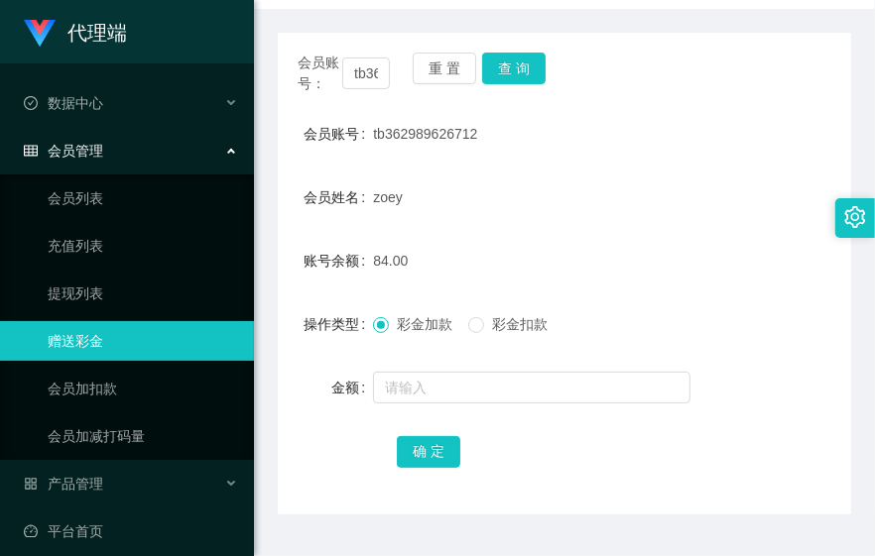
click at [615, 164] on form "会员账号 tb362989626712 会员姓名 zoey 账号余额 84.00 操作类型 彩金加款 彩金扣款 金额 确 定" at bounding box center [564, 292] width 573 height 357
click at [677, 359] on form "会员账号 tb362989626712 会员姓名 zoey 账号余额 84.00 操作类型 彩金加款 彩金扣款 金额 确 定" at bounding box center [564, 292] width 573 height 357
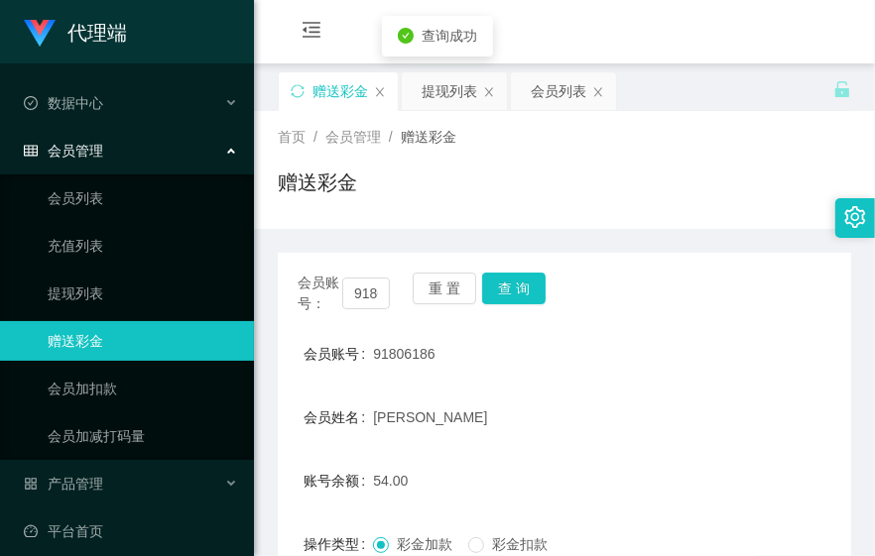
scroll to position [220, 0]
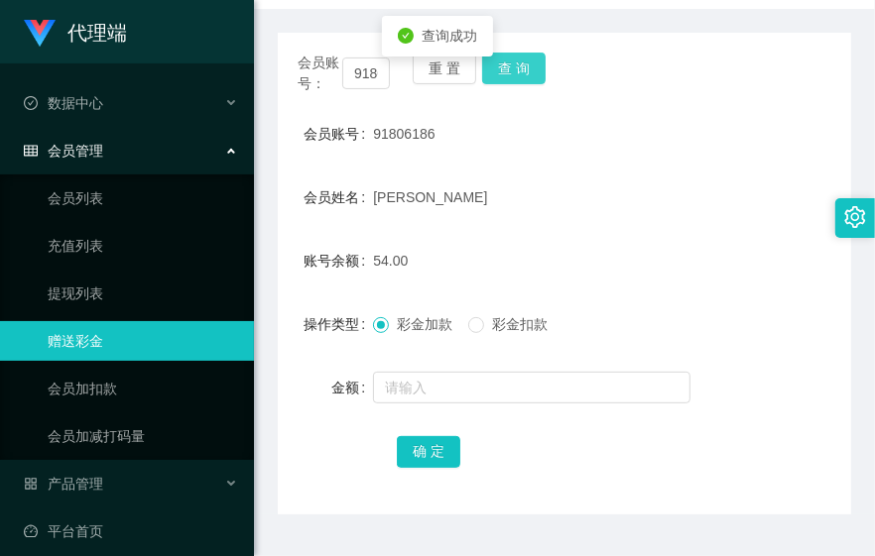
drag, startPoint x: 530, startPoint y: 63, endPoint x: 550, endPoint y: 60, distance: 21.0
click at [530, 63] on button "查 询" at bounding box center [513, 69] width 63 height 32
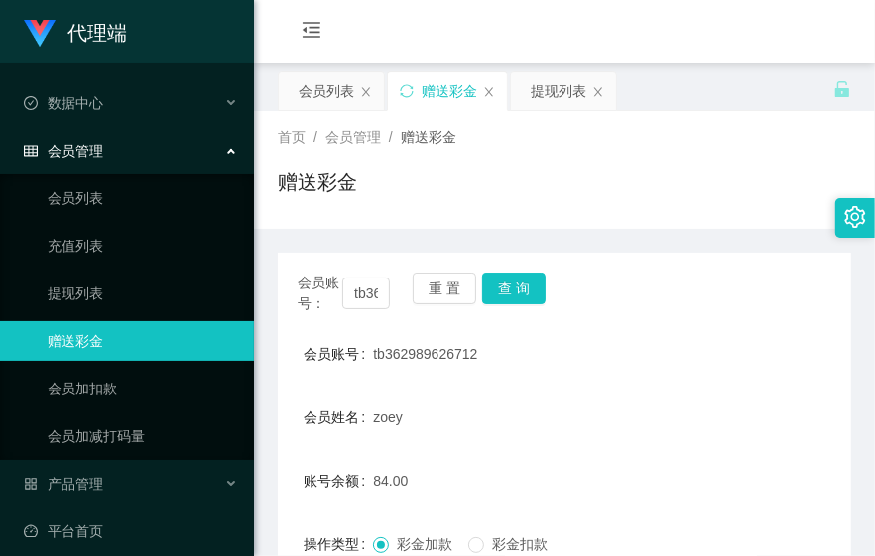
scroll to position [220, 0]
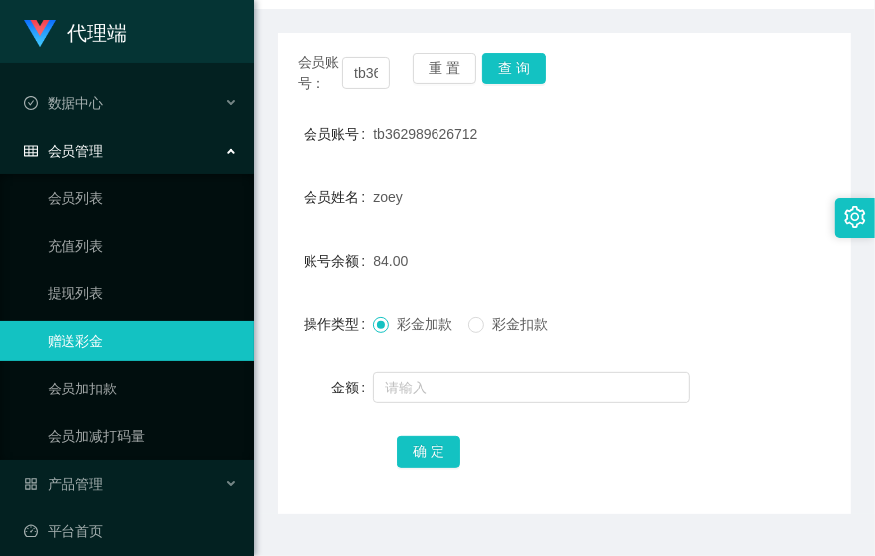
click at [431, 223] on form "会员账号 tb362989626712 会员姓名 zoey 账号余额 84.00 操作类型 彩金加款 彩金扣款 金额 确 定" at bounding box center [564, 292] width 573 height 357
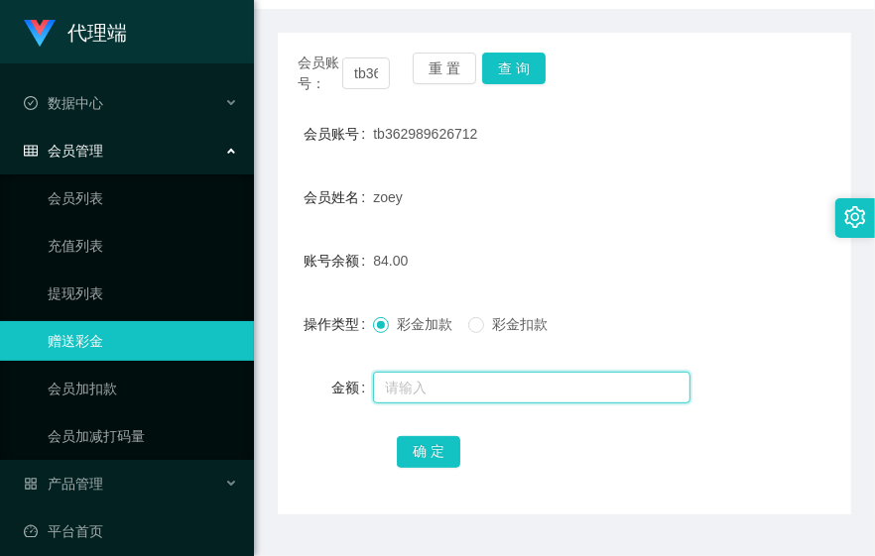
click at [506, 391] on input "text" at bounding box center [531, 388] width 317 height 32
type input "8"
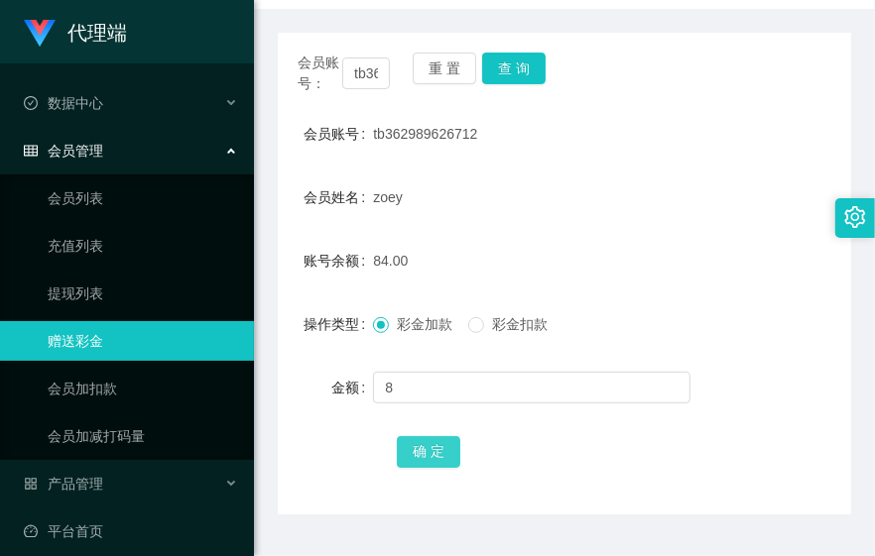
click at [449, 447] on button "确 定" at bounding box center [428, 452] width 63 height 32
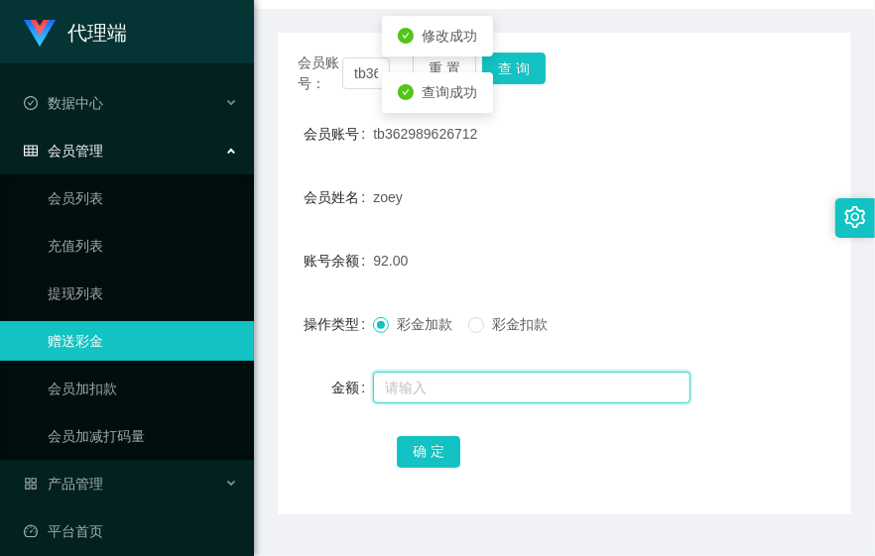
click at [464, 394] on input "text" at bounding box center [531, 388] width 317 height 32
click at [462, 387] on input "text" at bounding box center [531, 388] width 317 height 32
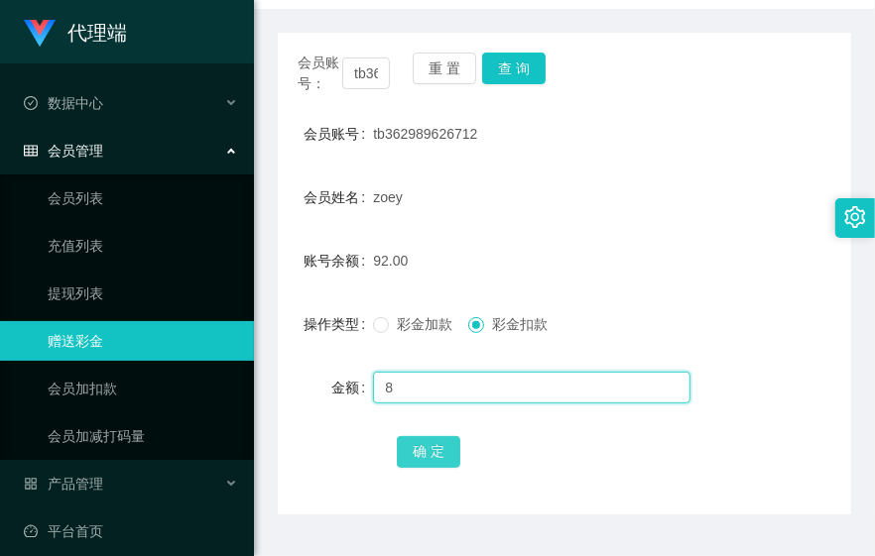
type input "8"
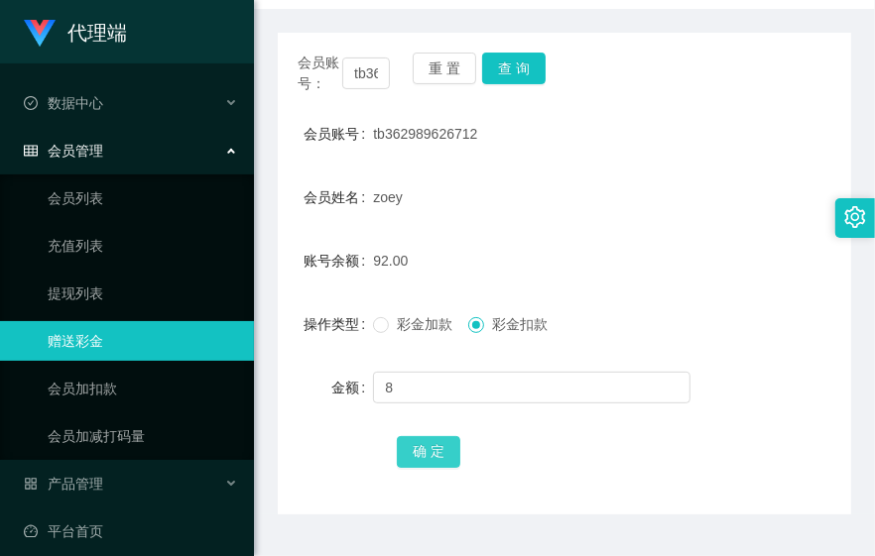
click at [422, 454] on button "确 定" at bounding box center [428, 452] width 63 height 32
